Goal: Information Seeking & Learning: Learn about a topic

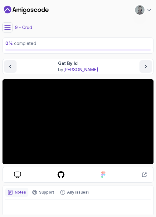
click at [7, 31] on button at bounding box center [7, 27] width 10 height 10
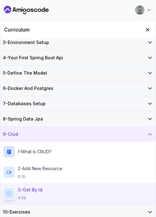
scroll to position [47, 0]
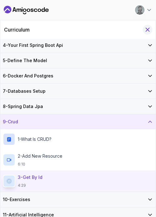
click at [146, 32] on icon "Hide Curriculum for mobile" at bounding box center [147, 29] width 7 height 7
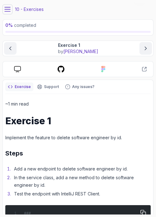
scroll to position [58, 0]
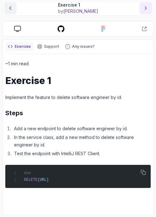
click at [146, 8] on icon "next content" at bounding box center [146, 8] width 2 height 3
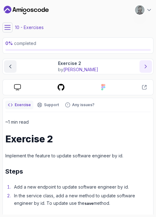
click at [143, 70] on button "next content" at bounding box center [145, 66] width 12 height 12
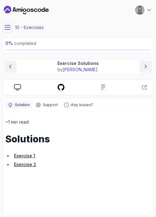
scroll to position [18, 0]
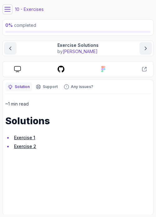
click at [27, 146] on link "Exercise 2" at bounding box center [25, 145] width 22 height 5
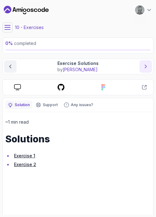
click at [147, 68] on icon "next content" at bounding box center [146, 66] width 6 height 6
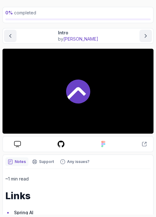
scroll to position [1, 0]
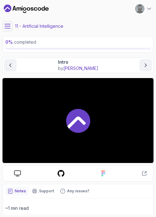
click at [7, 26] on icon at bounding box center [8, 26] width 6 height 4
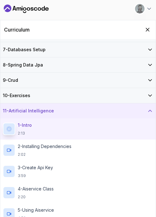
scroll to position [132, 0]
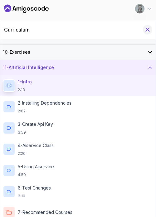
click at [147, 31] on icon "Hide Curriculum for mobile" at bounding box center [147, 29] width 7 height 7
